Goal: Find specific page/section: Find specific page/section

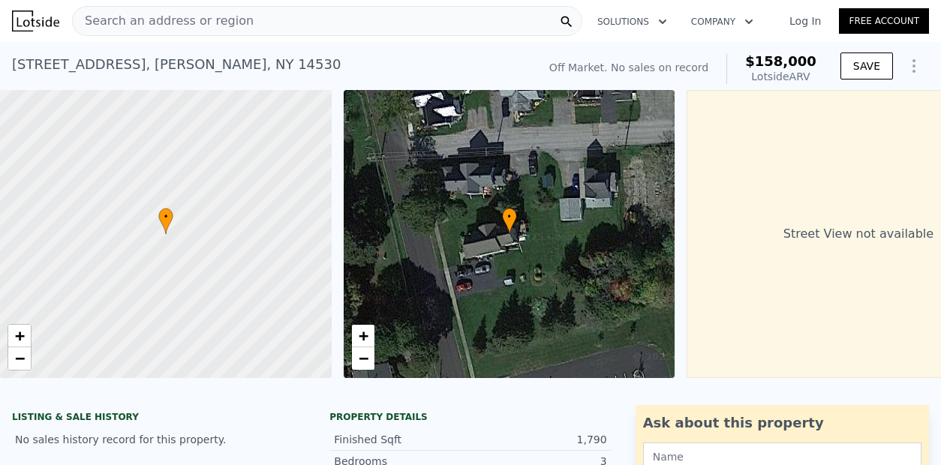
click at [268, 15] on div "Search an address or region" at bounding box center [327, 21] width 510 height 30
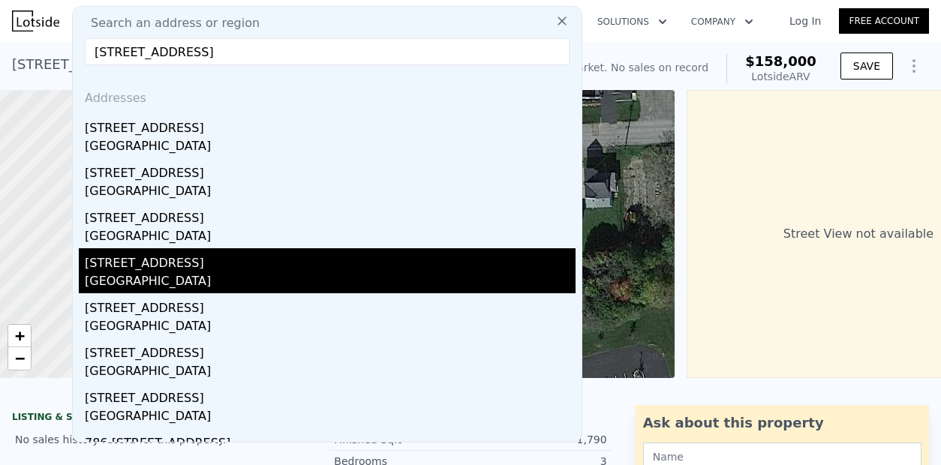
type input "51 hope st stamford ct"
click at [166, 263] on div "[STREET_ADDRESS]" at bounding box center [330, 260] width 491 height 24
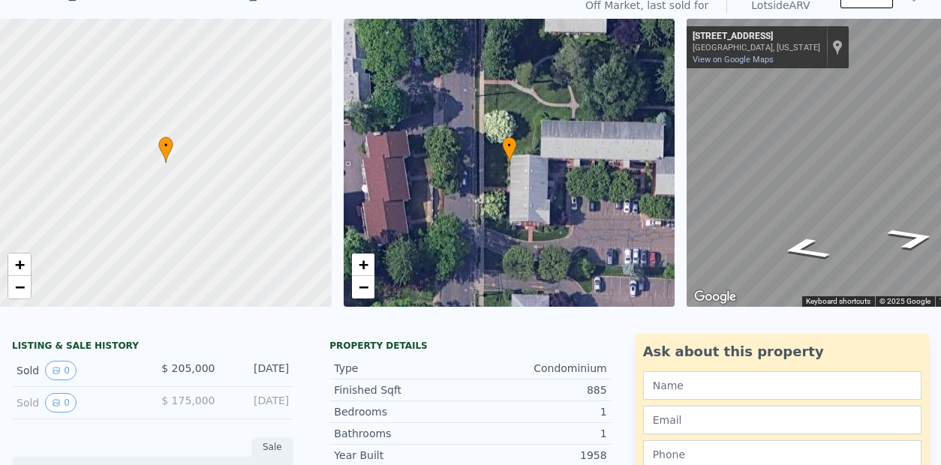
scroll to position [107, 0]
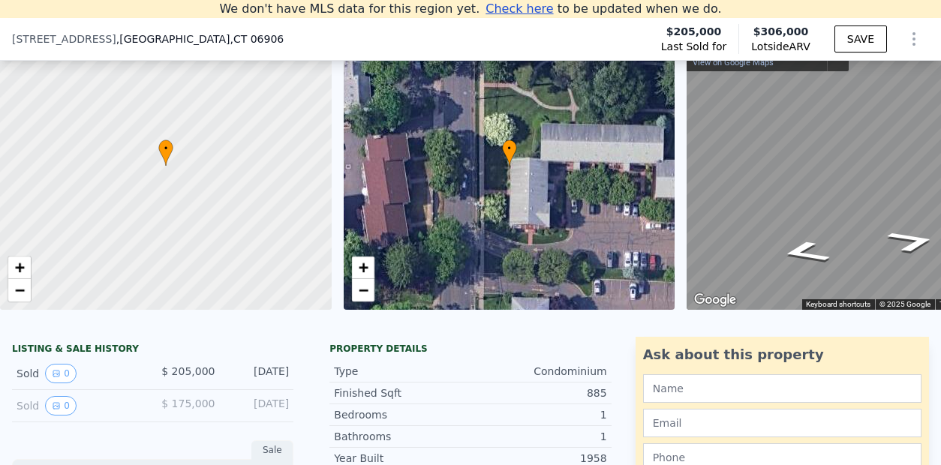
scroll to position [104, 0]
